Goal: Task Accomplishment & Management: Book appointment/travel/reservation

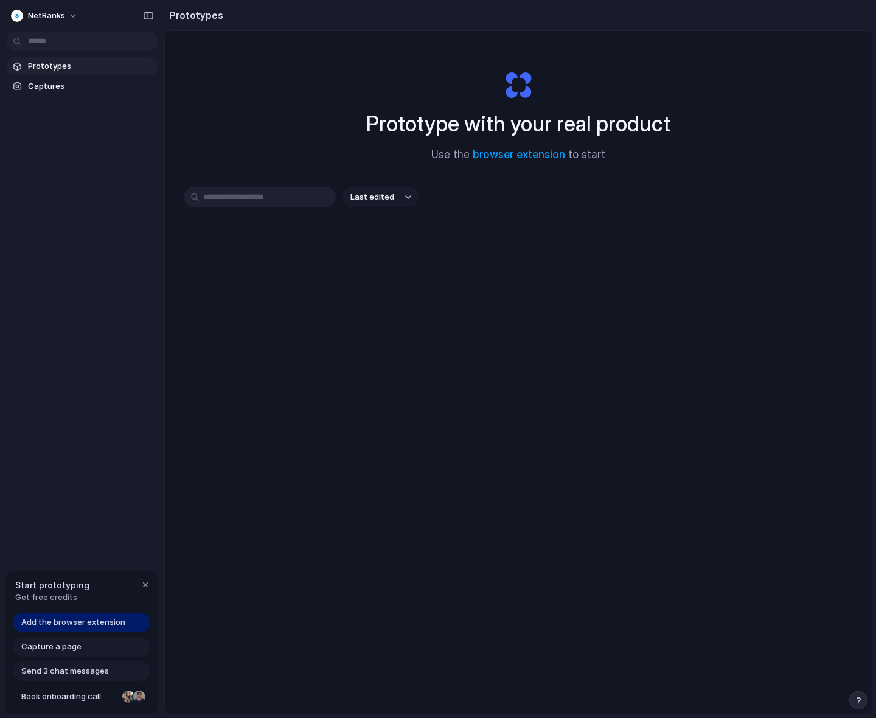
click at [285, 196] on input "text" at bounding box center [260, 197] width 152 height 21
click at [387, 196] on span "Last edited" at bounding box center [372, 197] width 44 height 12
click at [344, 145] on div "Last edited Last created Alphabetical" at bounding box center [438, 359] width 876 height 718
click at [50, 89] on span "Captures" at bounding box center [90, 86] width 125 height 12
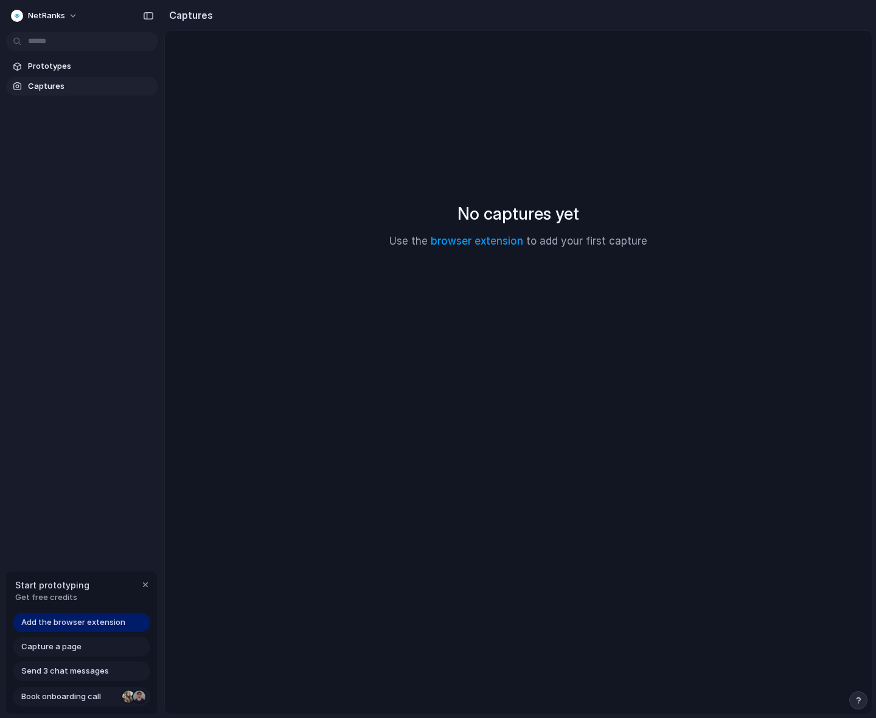
click at [119, 696] on link "Book onboarding call" at bounding box center [81, 696] width 137 height 19
